Goal: Information Seeking & Learning: Learn about a topic

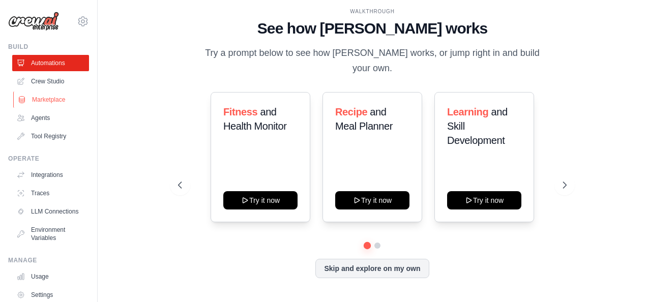
click at [49, 98] on link "Marketplace" at bounding box center [51, 100] width 77 height 16
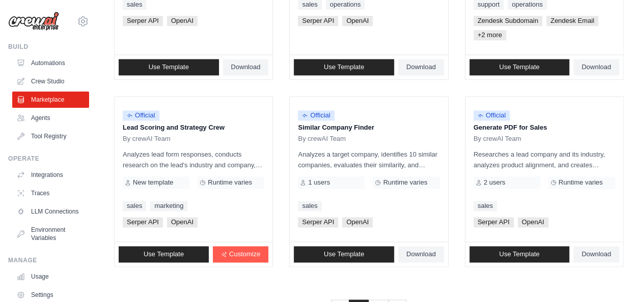
scroll to position [667, 0]
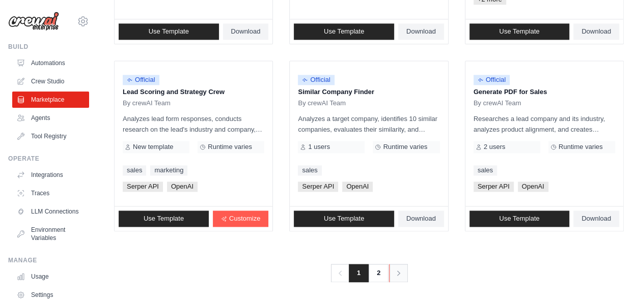
click at [395, 272] on icon "Pagination" at bounding box center [398, 273] width 10 height 10
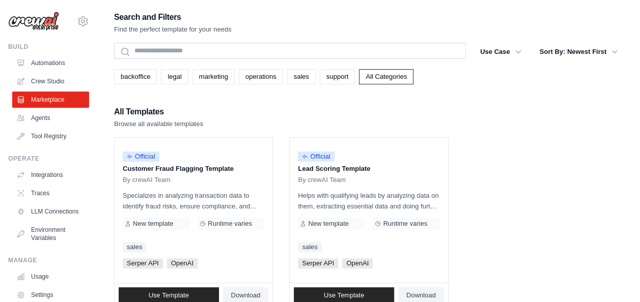
drag, startPoint x: 395, startPoint y: 272, endPoint x: 461, endPoint y: 89, distance: 194.1
click at [461, 89] on div "Search and Filters Find the perfect template for your needs Search Use Case bac…" at bounding box center [368, 184] width 509 height 349
drag, startPoint x: 461, startPoint y: 89, endPoint x: 514, endPoint y: 111, distance: 57.5
click at [514, 111] on div "All Templates Browse all available templates" at bounding box center [368, 117] width 509 height 24
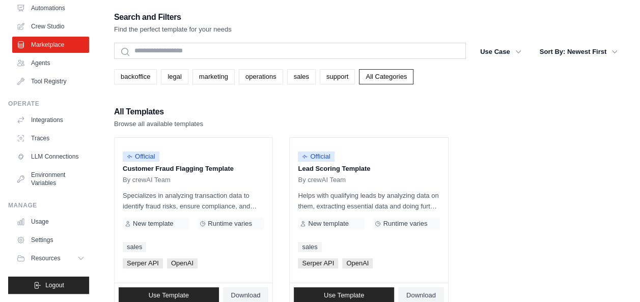
scroll to position [63, 0]
click at [68, 256] on button "Resources" at bounding box center [51, 258] width 77 height 16
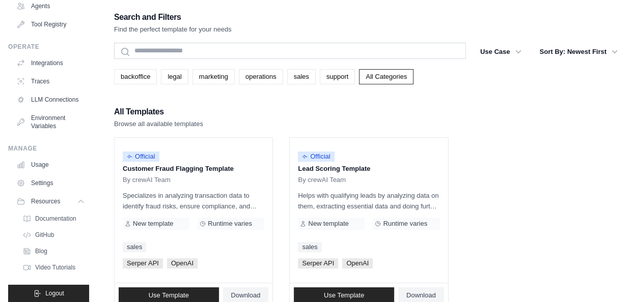
scroll to position [128, 0]
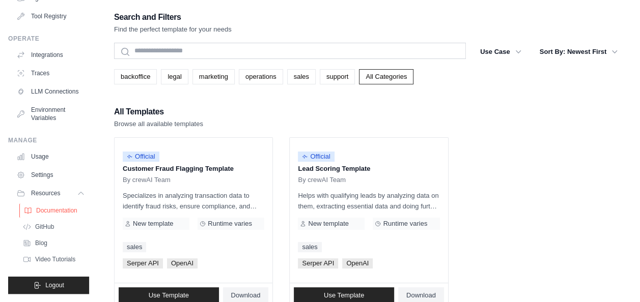
click at [69, 211] on span "Documentation" at bounding box center [56, 211] width 41 height 8
